Goal: Obtain resource: Obtain resource

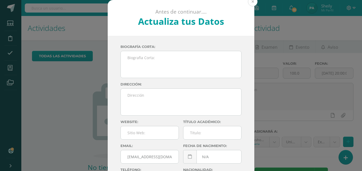
click at [254, 2] on button at bounding box center [253, 2] width 10 height 10
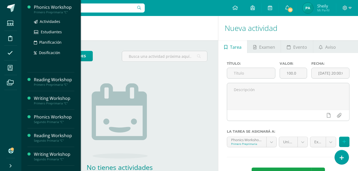
click at [53, 6] on div "Phonics Workshop" at bounding box center [54, 7] width 41 height 6
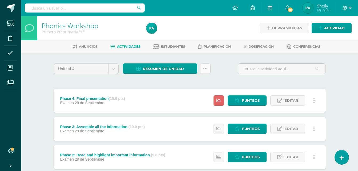
click at [206, 68] on icon at bounding box center [205, 68] width 5 height 5
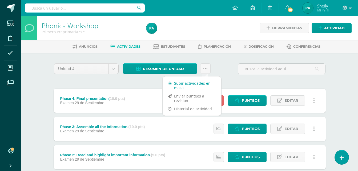
click at [184, 85] on link "Subir actividades en masa" at bounding box center [192, 85] width 59 height 13
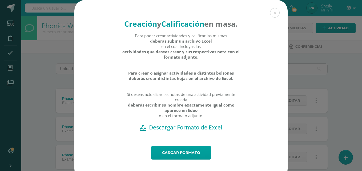
click at [199, 131] on h2 "Descargar Formato de Excel" at bounding box center [181, 127] width 195 height 7
